Goal: Task Accomplishment & Management: Complete application form

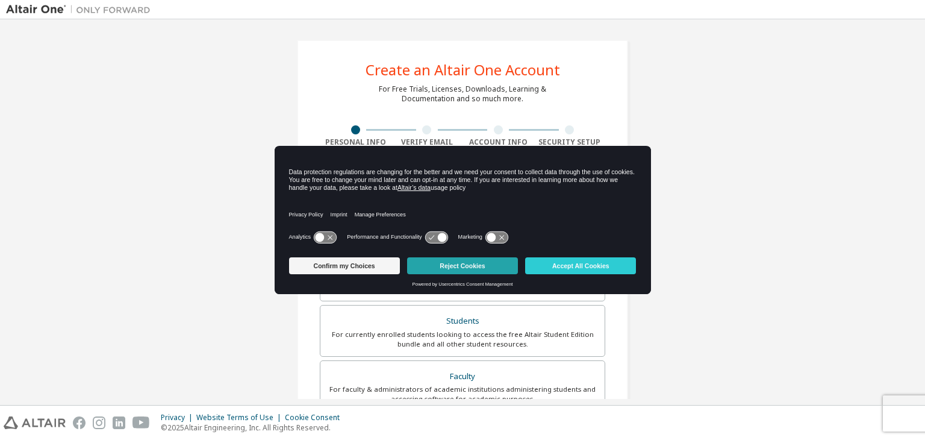
click at [450, 264] on button "Reject Cookies" at bounding box center [462, 265] width 111 height 17
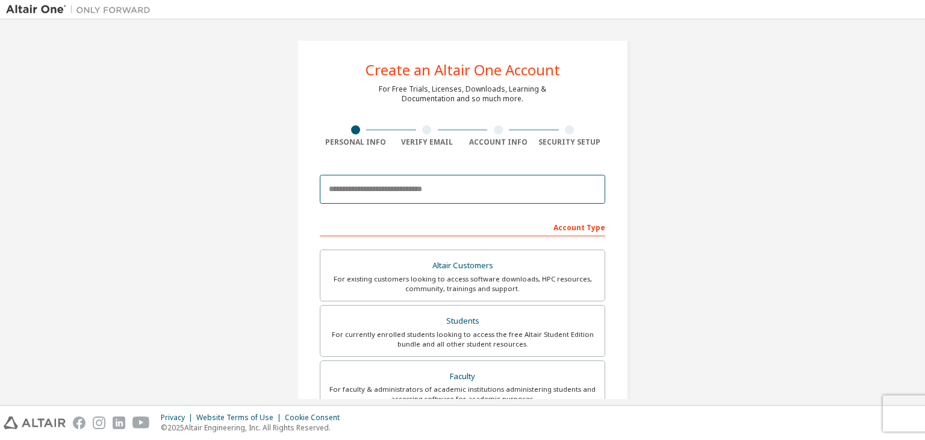
click at [397, 188] on input "email" at bounding box center [462, 189] width 285 height 29
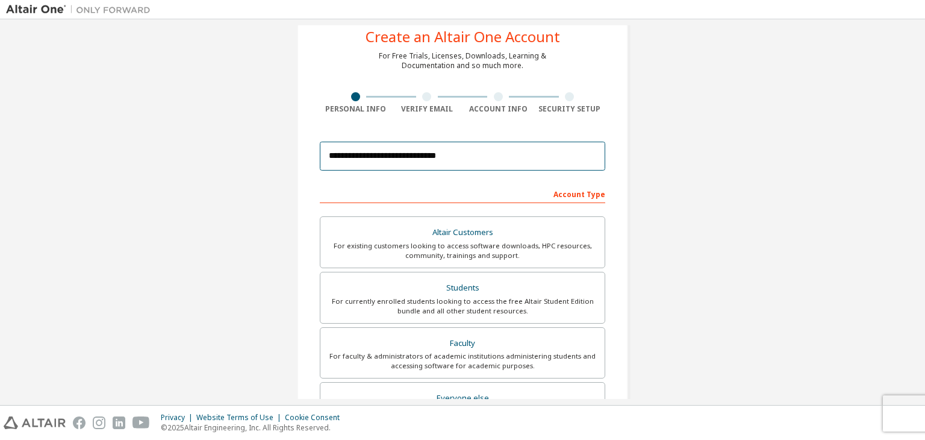
scroll to position [49, 0]
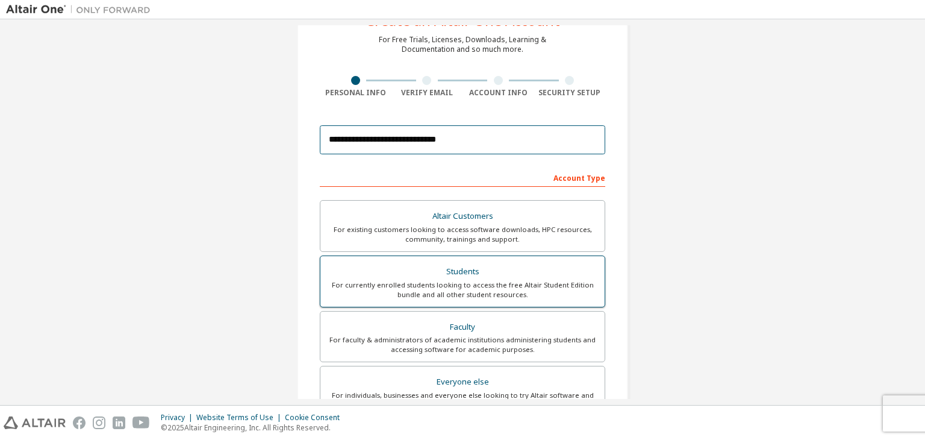
type input "**********"
click at [465, 276] on div "Students" at bounding box center [463, 271] width 270 height 17
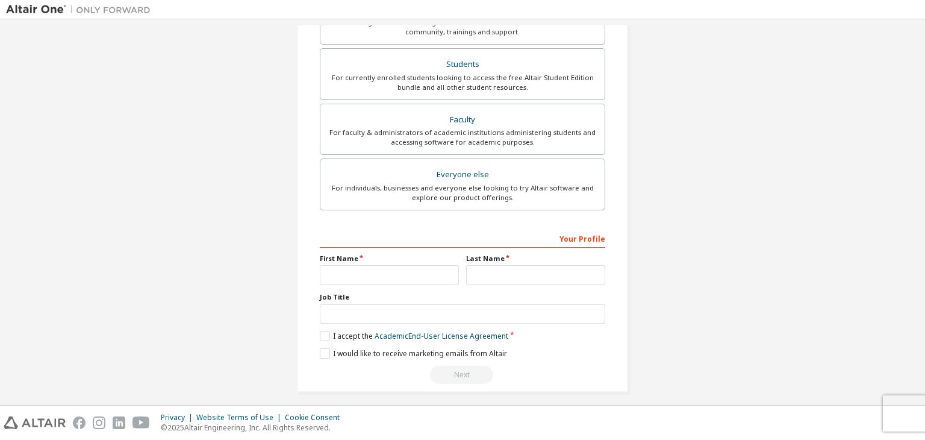
scroll to position [262, 0]
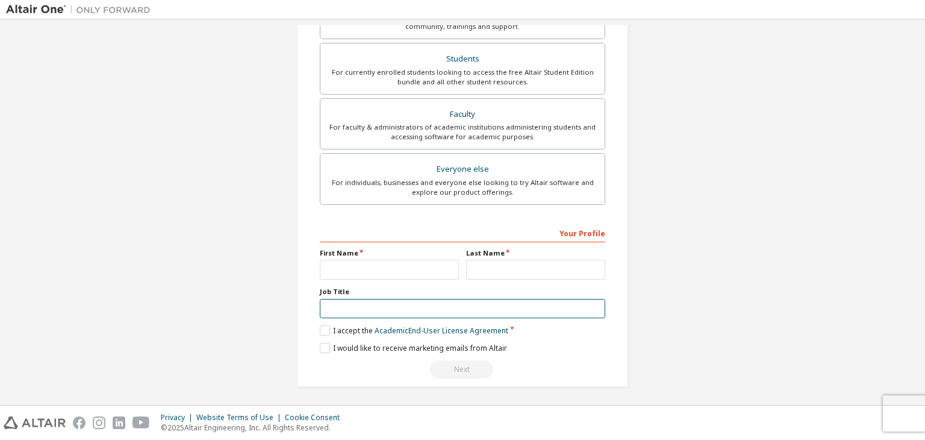
click at [370, 306] on input "text" at bounding box center [462, 309] width 285 height 20
type input "*"
type input "*******"
click at [341, 269] on input "text" at bounding box center [389, 270] width 139 height 20
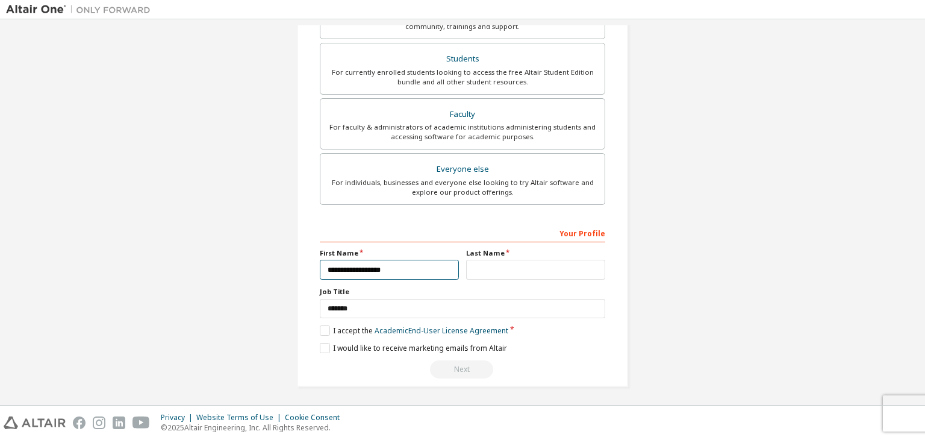
type input "**********"
click at [506, 272] on input "text" at bounding box center [535, 270] width 139 height 20
type input "*"
type input "**********"
click at [323, 328] on label "I accept the Academic End-User License Agreement" at bounding box center [414, 330] width 188 height 10
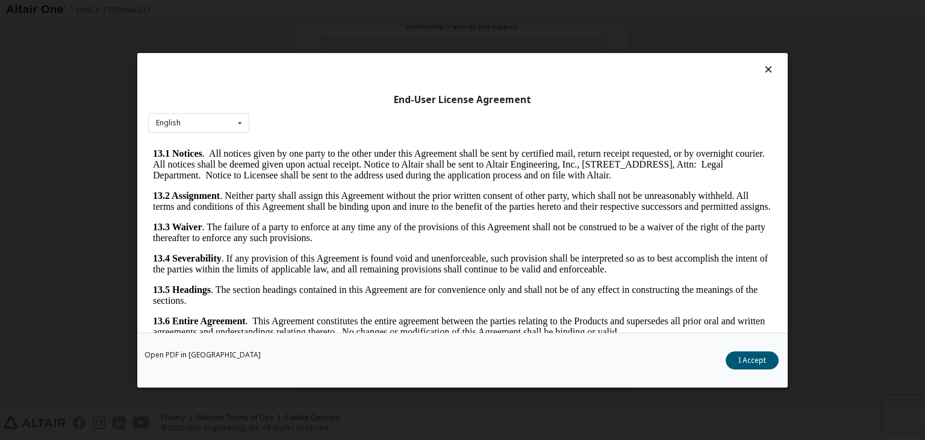
scroll to position [2012, 0]
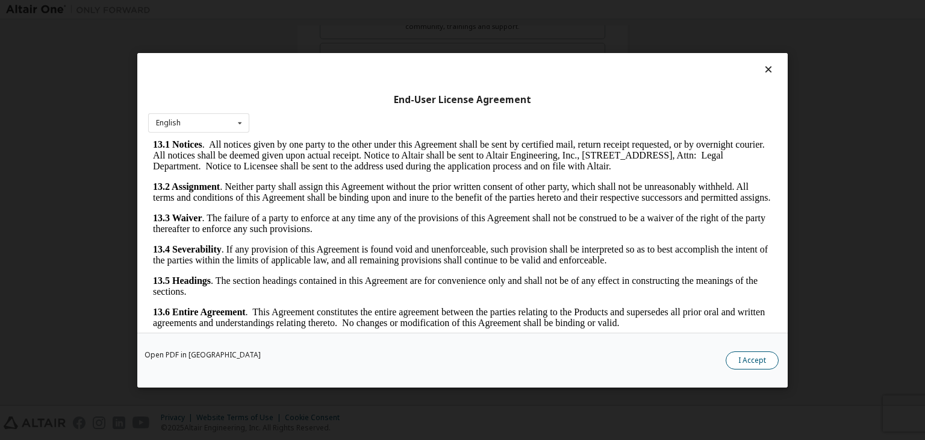
click at [747, 365] on button "I Accept" at bounding box center [752, 360] width 53 height 18
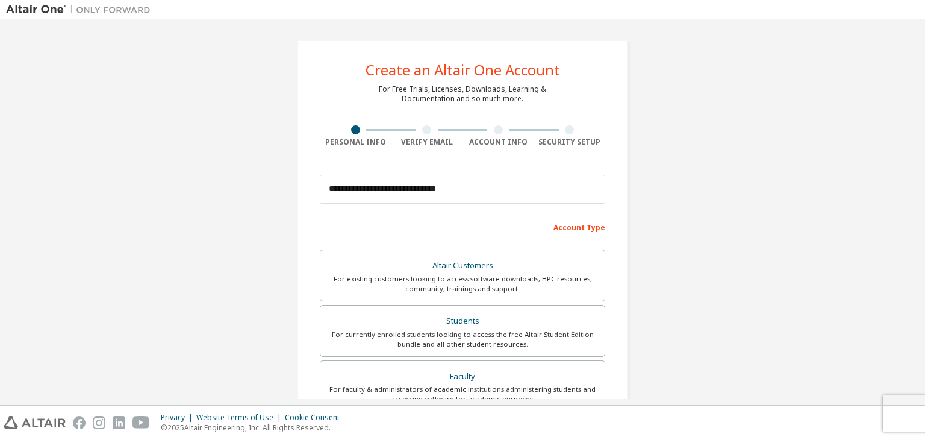
scroll to position [262, 0]
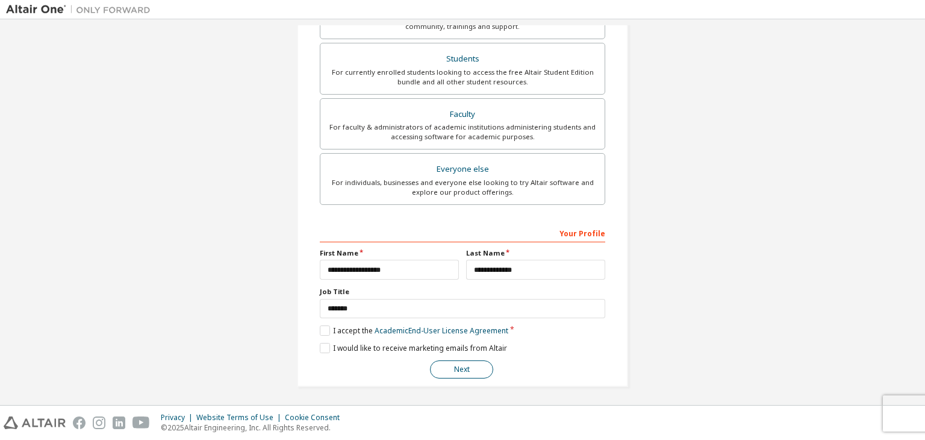
click at [460, 371] on button "Next" at bounding box center [461, 369] width 63 height 18
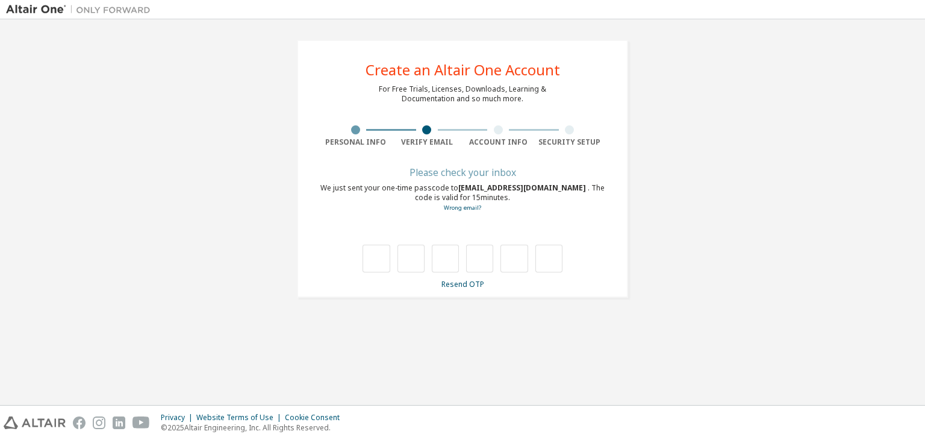
type input "*"
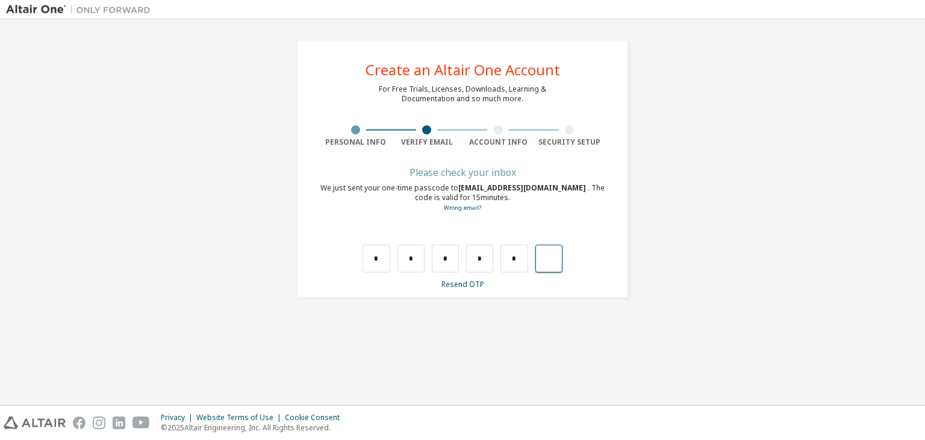
type input "*"
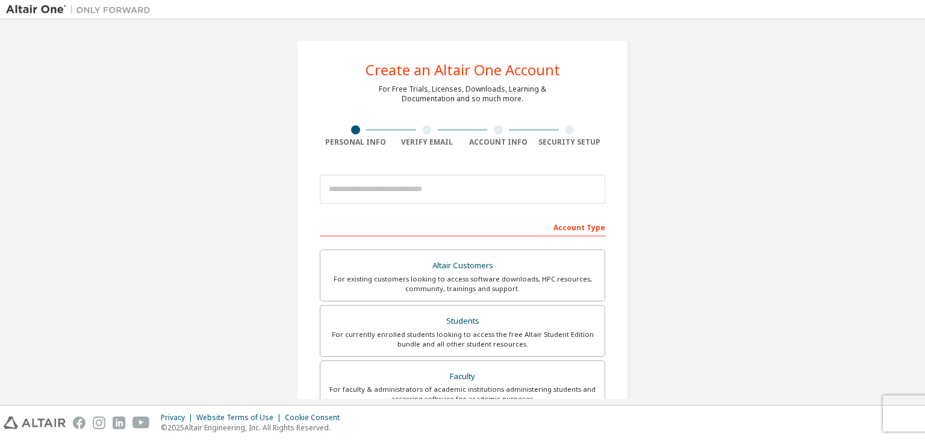
scroll to position [262, 0]
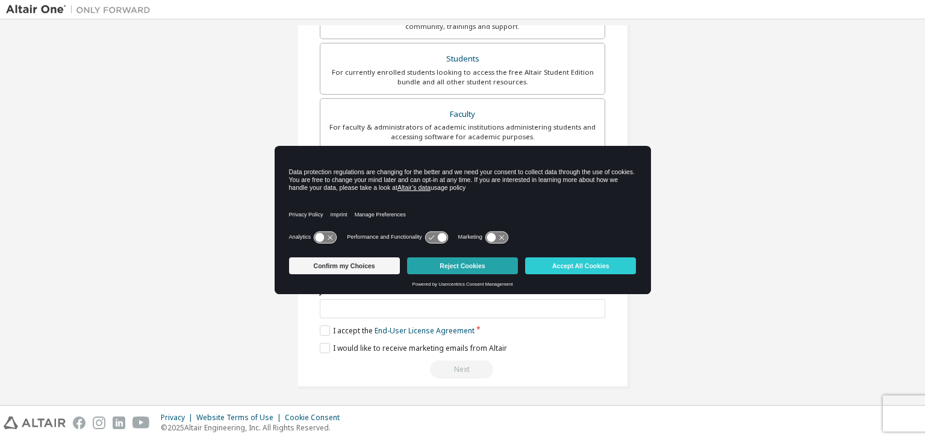
click at [440, 258] on button "Reject Cookies" at bounding box center [462, 265] width 111 height 17
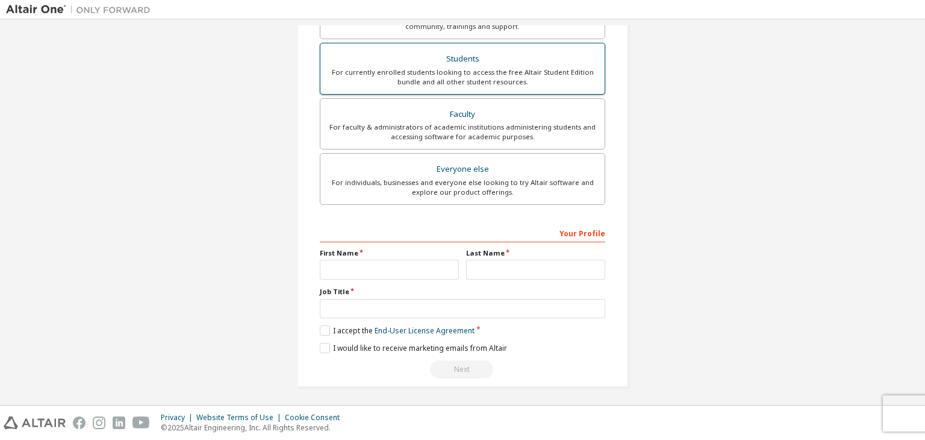
scroll to position [0, 0]
